Goal: Information Seeking & Learning: Learn about a topic

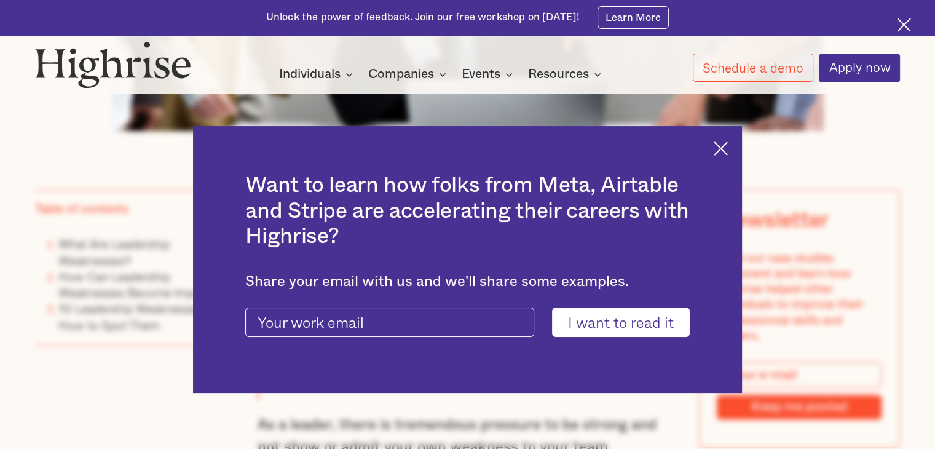
scroll to position [796, 0]
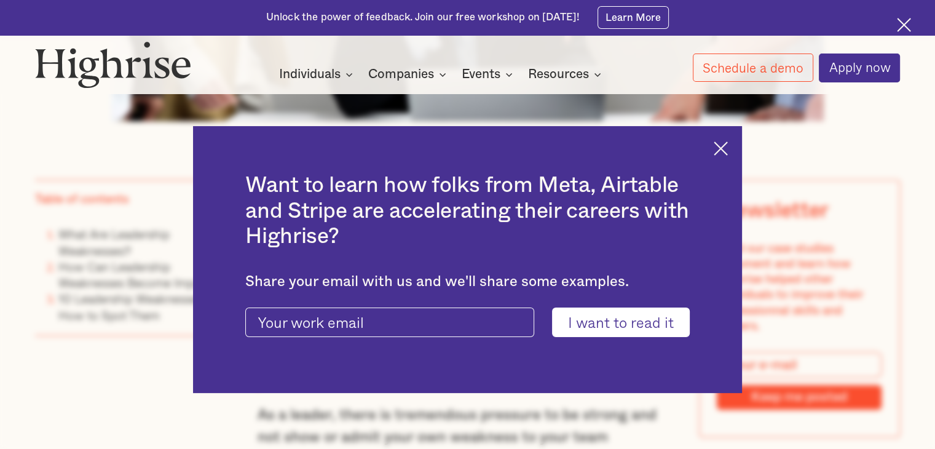
click at [727, 150] on img at bounding box center [720, 148] width 14 height 14
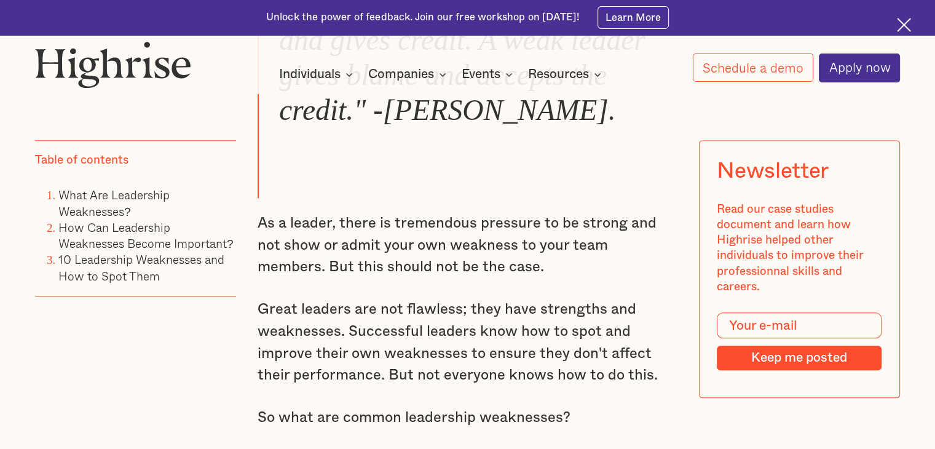
scroll to position [989, 0]
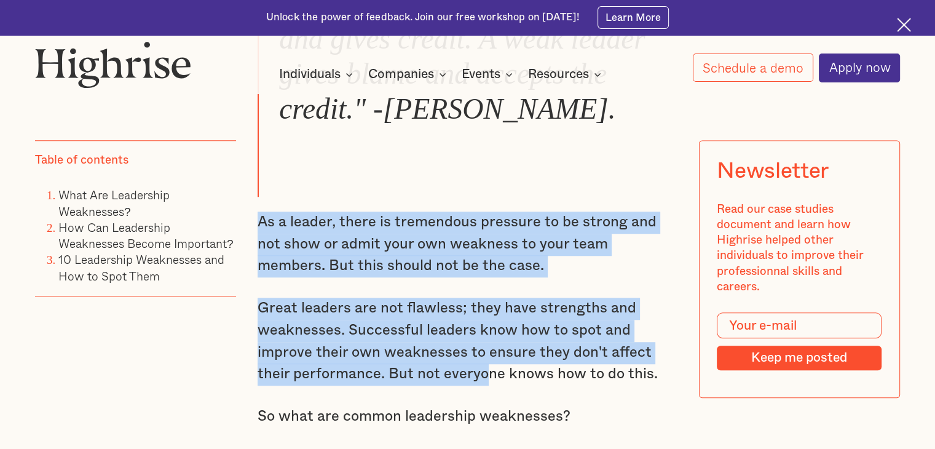
drag, startPoint x: 259, startPoint y: 232, endPoint x: 484, endPoint y: 394, distance: 277.3
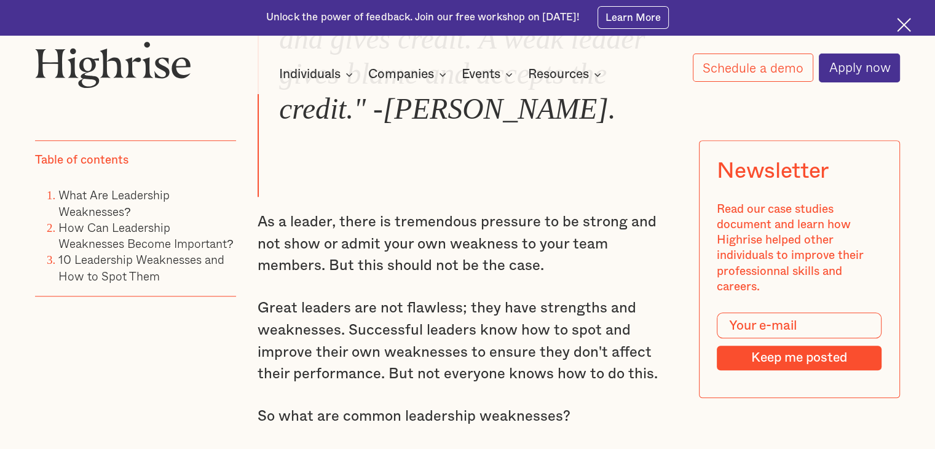
click at [665, 385] on p "Great leaders are not flawless; they have strengths and weaknesses. Successful …" at bounding box center [467, 341] width 420 height 88
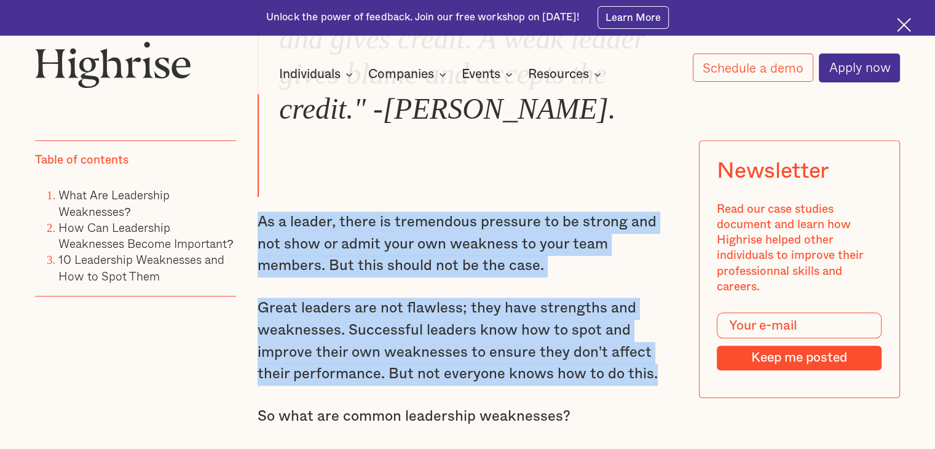
drag, startPoint x: 662, startPoint y: 384, endPoint x: 256, endPoint y: 229, distance: 435.2
copy div "As a leader, there is tremendous pressure to be strong and not show or admit yo…"
click at [257, 229] on p "As a leader, there is tremendous pressure to be strong and not show or admit yo…" at bounding box center [467, 244] width 420 height 66
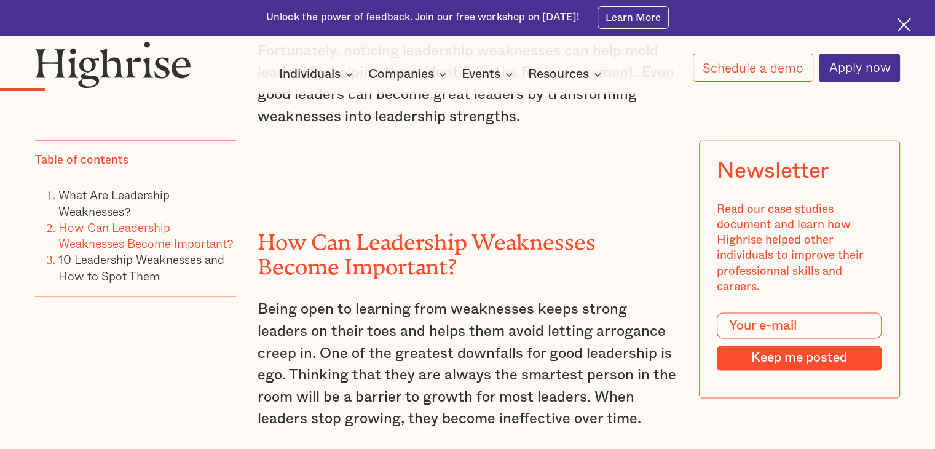
scroll to position [1825, 0]
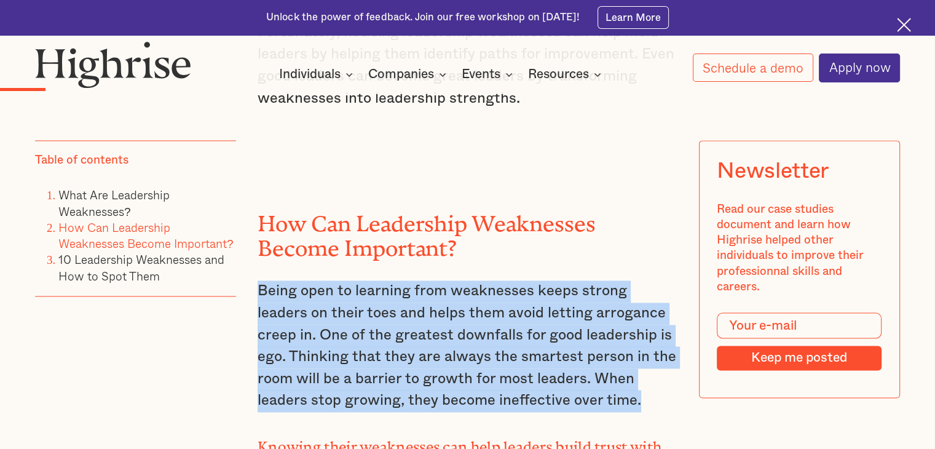
drag, startPoint x: 255, startPoint y: 277, endPoint x: 658, endPoint y: 383, distance: 416.7
click at [658, 383] on p "Being open to learning from weaknesses keeps strong leaders on their toes and h…" at bounding box center [467, 345] width 420 height 131
copy p "Being open to learning from weaknesses keeps strong leaders on their toes and h…"
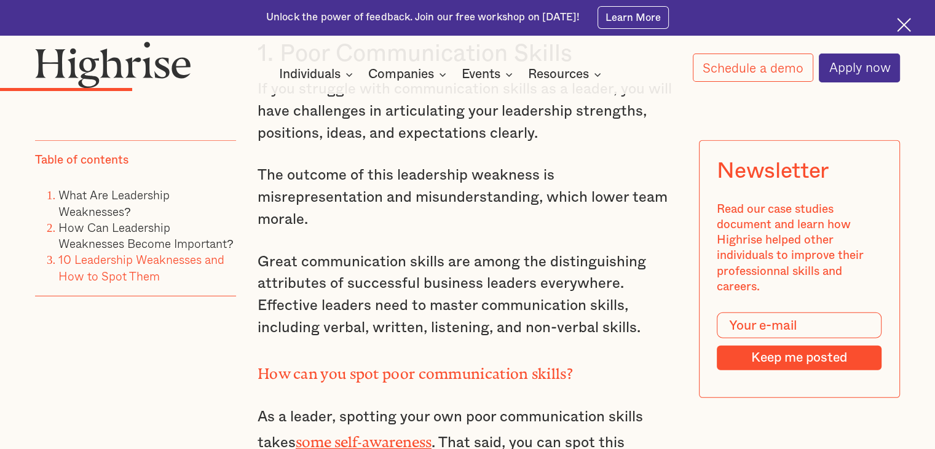
scroll to position [3109, 0]
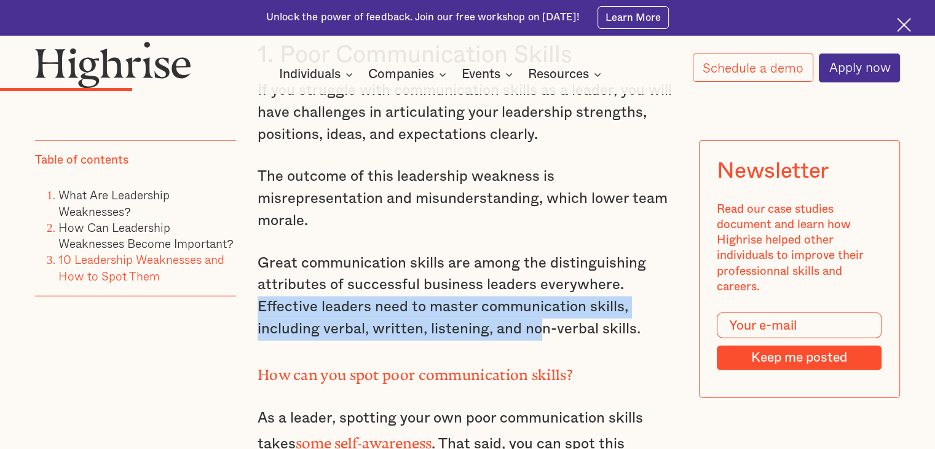
drag, startPoint x: 253, startPoint y: 264, endPoint x: 546, endPoint y: 283, distance: 293.7
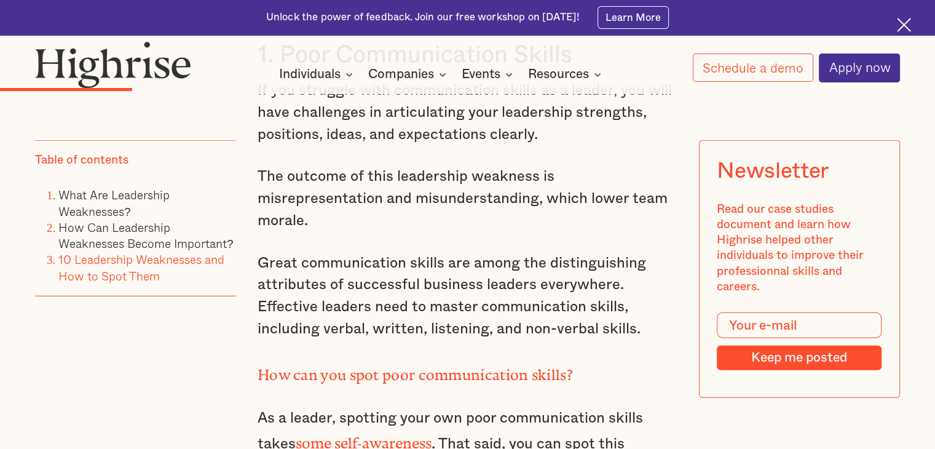
click at [643, 293] on p "Great communication skills are among the distinguishing attributes of successfu…" at bounding box center [467, 297] width 420 height 88
click at [641, 283] on p "Great communication skills are among the distinguishing attributes of successfu…" at bounding box center [467, 297] width 420 height 88
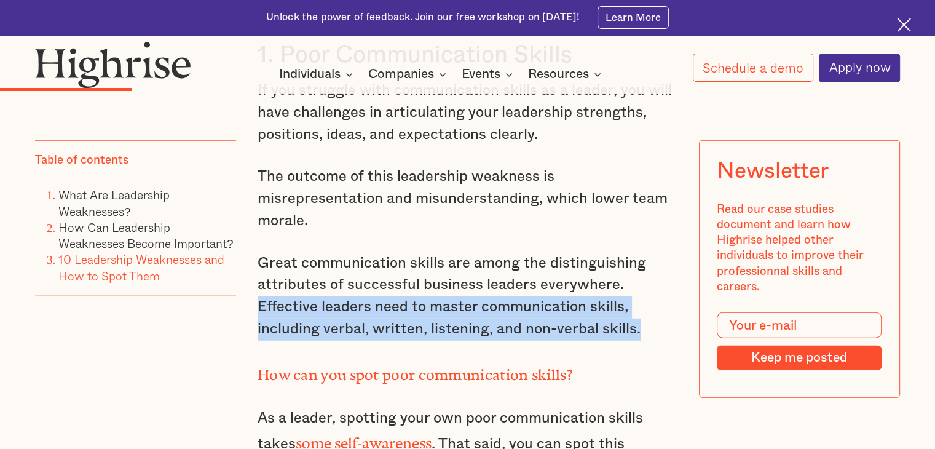
drag, startPoint x: 641, startPoint y: 283, endPoint x: 247, endPoint y: 261, distance: 394.4
copy p "Effective leaders need to master communication skills, including verbal, writte…"
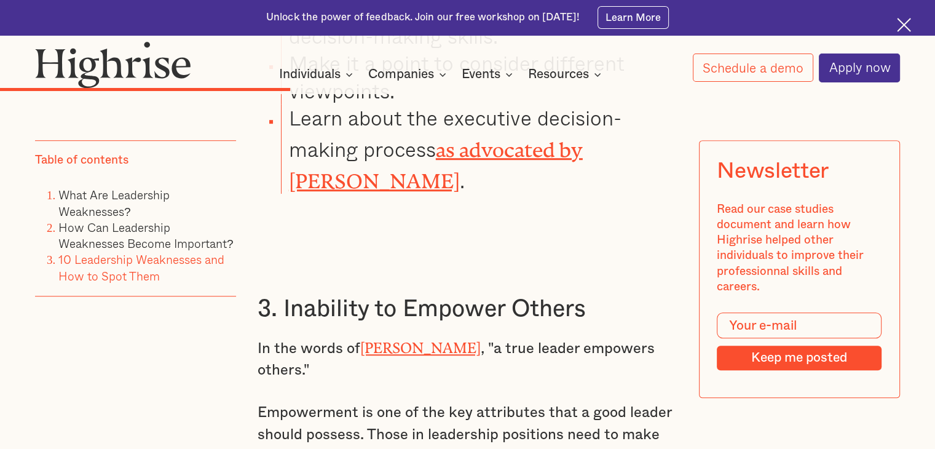
scroll to position [5422, 0]
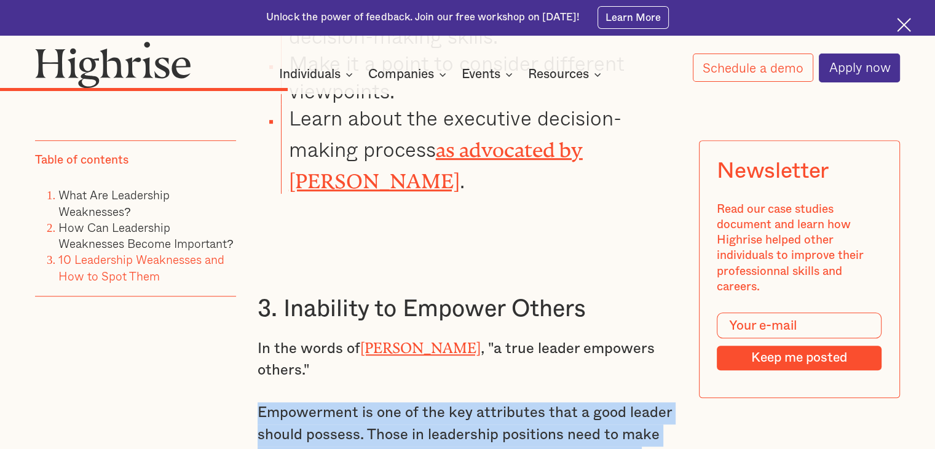
drag, startPoint x: 256, startPoint y: 298, endPoint x: 504, endPoint y: 367, distance: 257.8
click at [504, 402] on p "Empowerment is one of the key attributes that a good leader should possess. Tho…" at bounding box center [467, 446] width 420 height 88
copy p "Empowerment is one of the key attributes that a good leader should possess. Tho…"
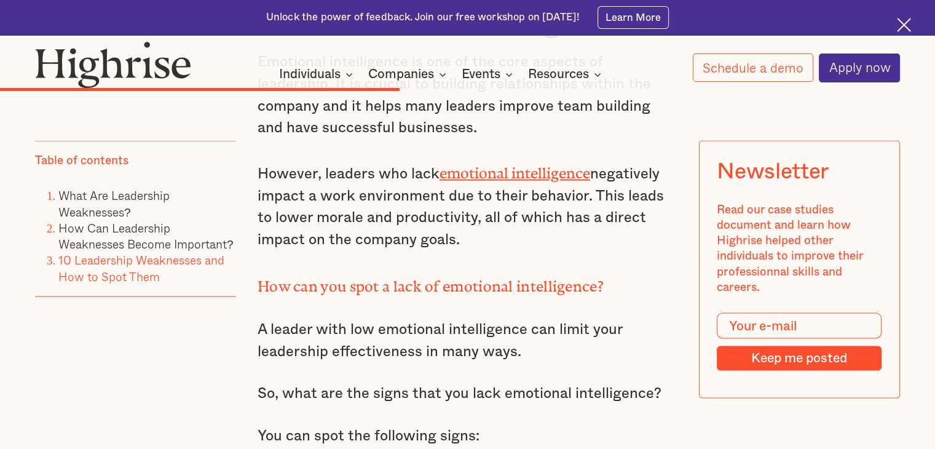
scroll to position [7076, 0]
drag, startPoint x: 578, startPoint y: 413, endPoint x: 478, endPoint y: 406, distance: 99.8
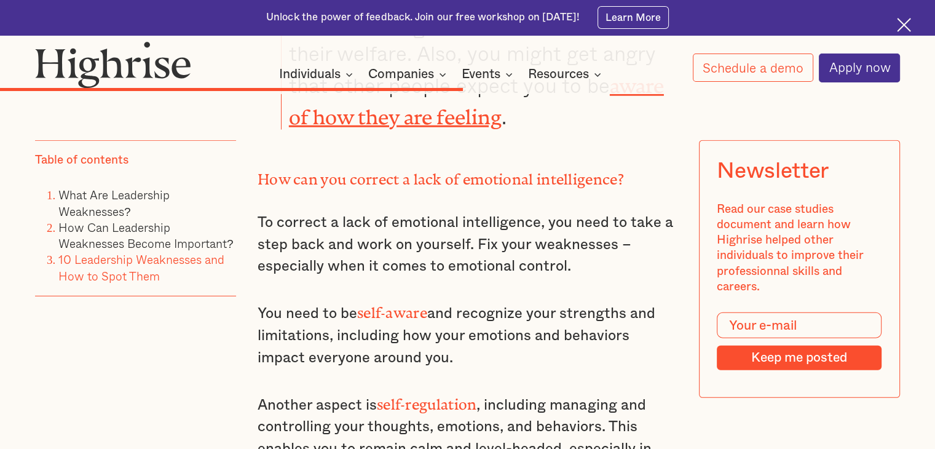
scroll to position [8015, 0]
drag, startPoint x: 258, startPoint y: 160, endPoint x: 410, endPoint y: 209, distance: 159.9
click at [410, 298] on p "You need to be self-aware and recognize your strengths and limitations, includi…" at bounding box center [467, 333] width 420 height 71
copy p "You need to be self-aware and recognize your strengths and limitations, includi…"
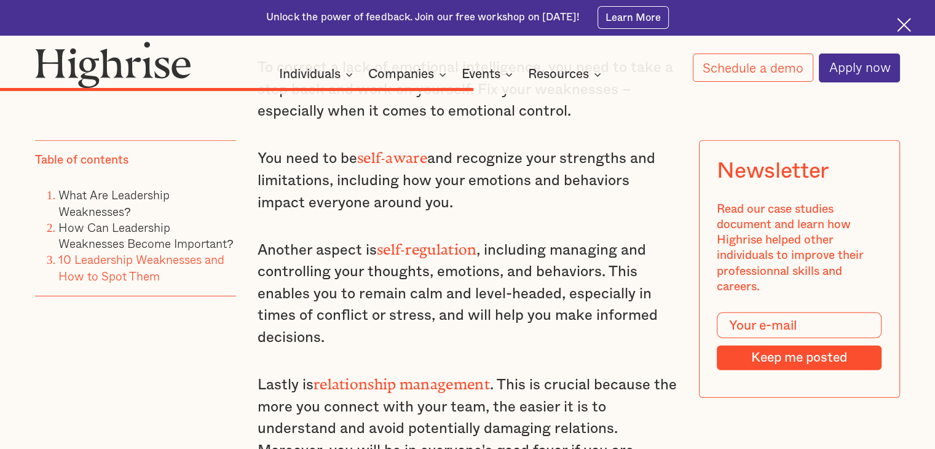
scroll to position [8179, 0]
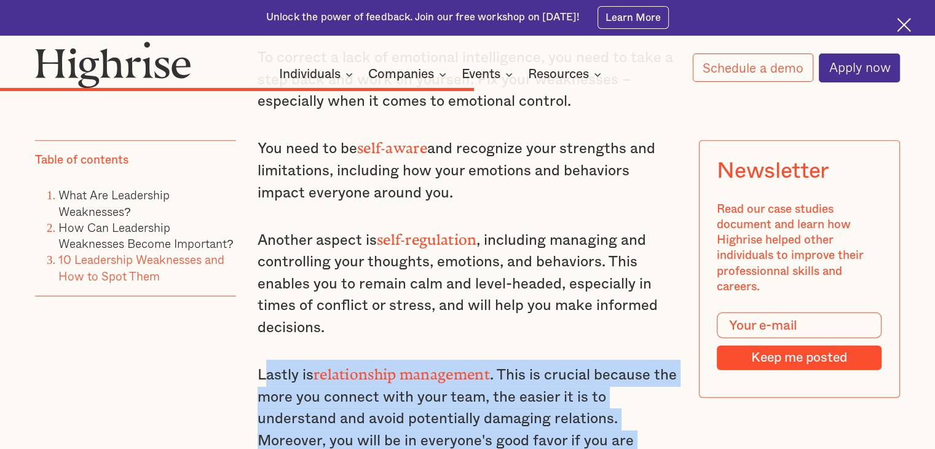
drag, startPoint x: 261, startPoint y: 208, endPoint x: 413, endPoint y: 302, distance: 178.7
click at [413, 359] on p "Lastly is relationship management . This is crucial because the more you connec…" at bounding box center [467, 416] width 420 height 114
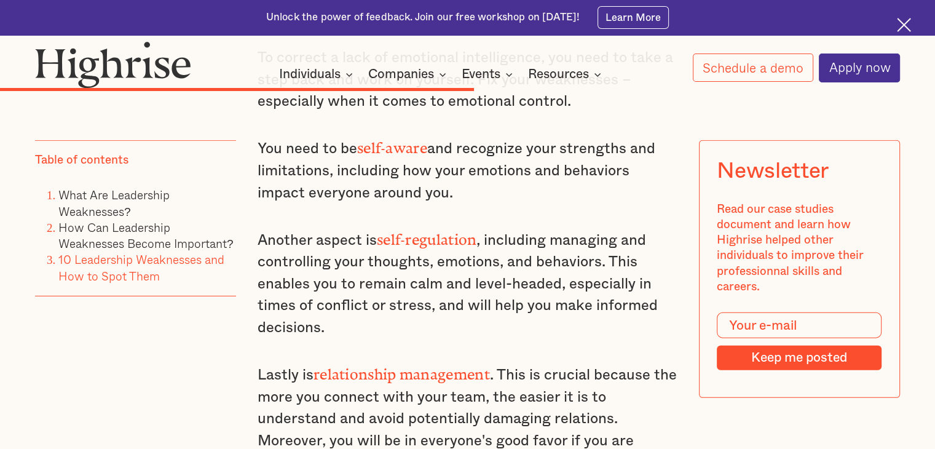
click at [257, 359] on p "Lastly is relationship management . This is crucial because the more you connec…" at bounding box center [467, 416] width 420 height 114
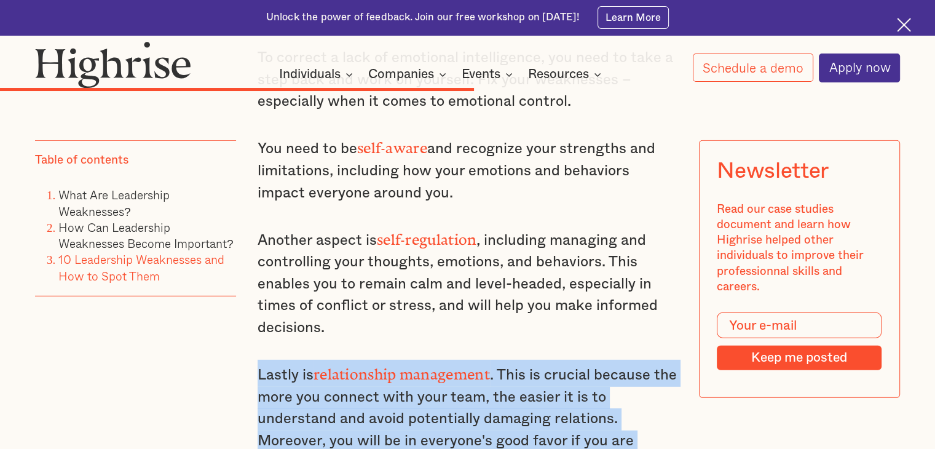
drag, startPoint x: 257, startPoint y: 213, endPoint x: 461, endPoint y: 308, distance: 225.1
click at [461, 359] on p "Lastly is relationship management . This is crucial because the more you connec…" at bounding box center [467, 416] width 420 height 114
copy p "Lastly is relationship management . This is crucial because the more you connec…"
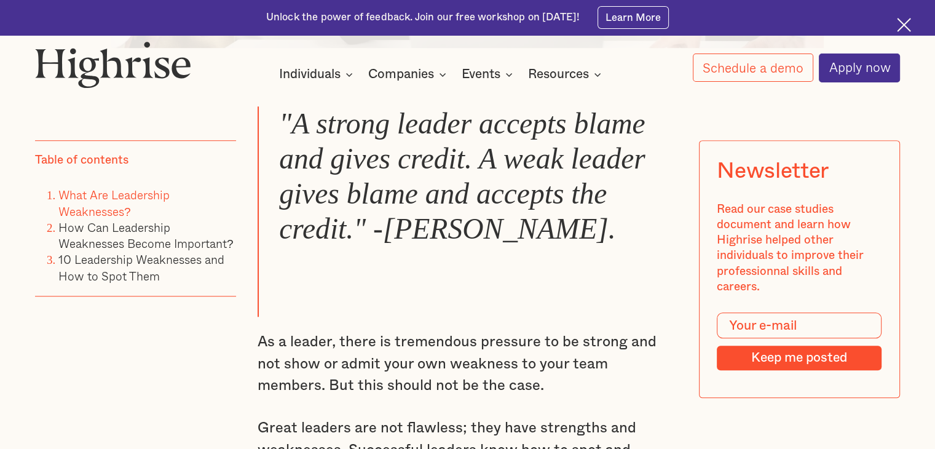
scroll to position [870, 0]
click at [351, 238] on em ""A strong leader accepts blame and gives credit. A weak leader gives blame and …" at bounding box center [462, 175] width 366 height 137
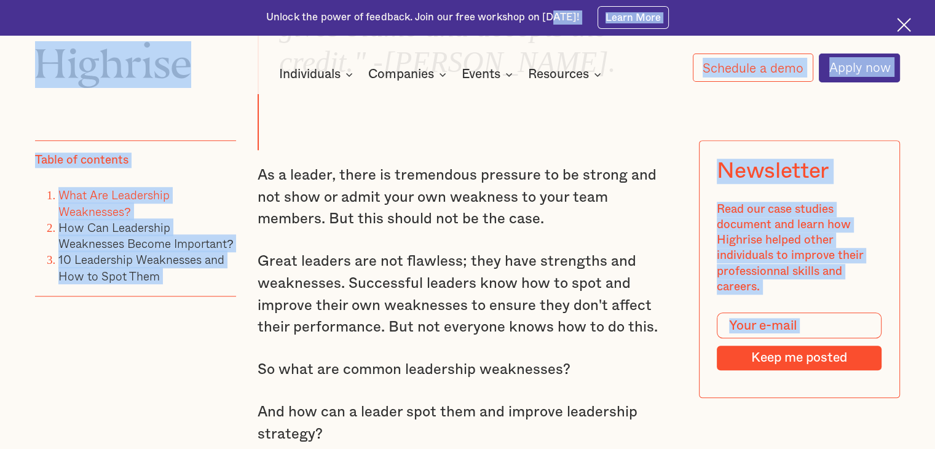
scroll to position [891, 0]
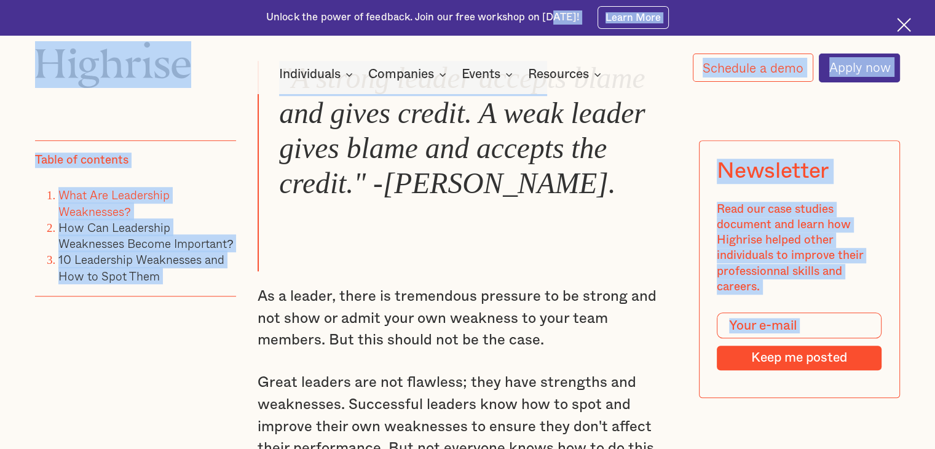
drag, startPoint x: 549, startPoint y: 5, endPoint x: 549, endPoint y: -19, distance: 24.0
